Goal: Navigation & Orientation: Find specific page/section

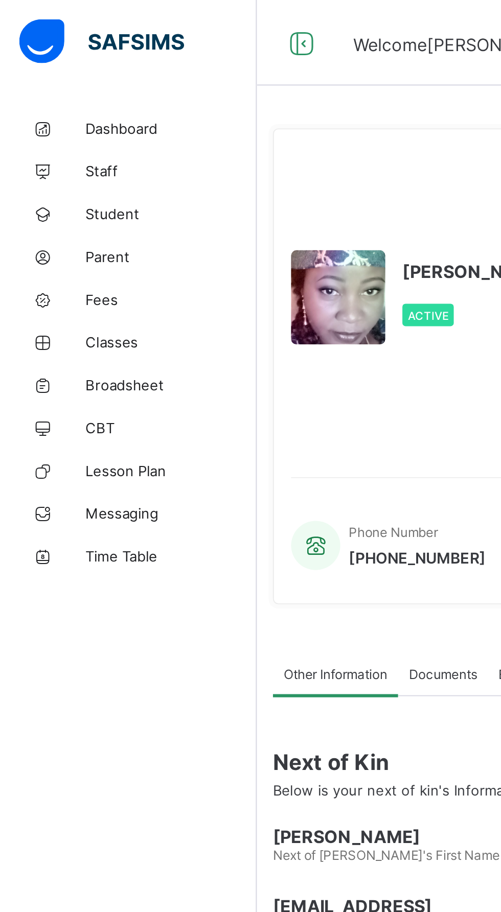
click at [75, 224] on span "Lesson Plan" at bounding box center [82, 225] width 82 height 8
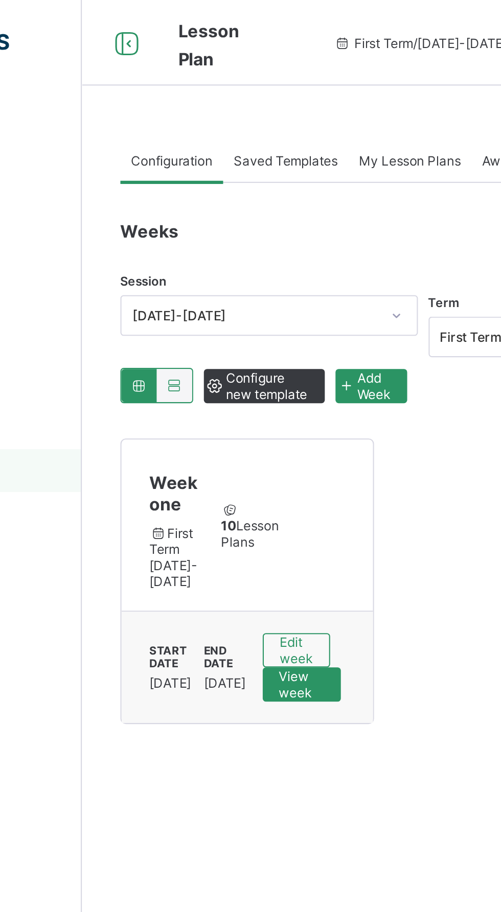
click at [222, 74] on span "Saved Templates" at bounding box center [220, 77] width 50 height 8
